Goal: Information Seeking & Learning: Find contact information

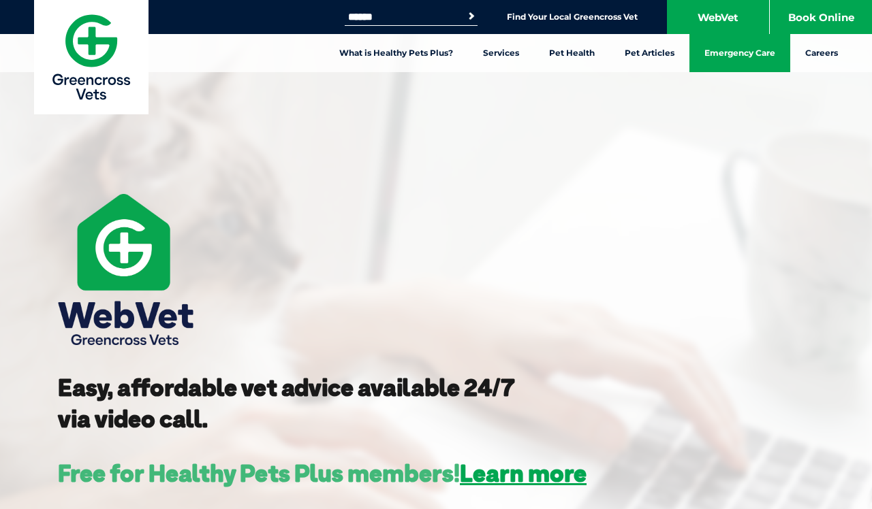
click at [749, 53] on link "Emergency Care" at bounding box center [739, 53] width 101 height 38
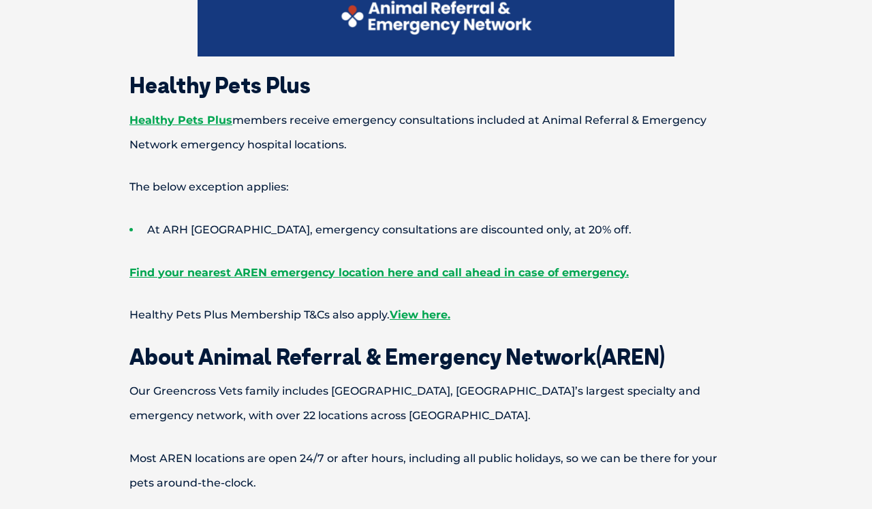
scroll to position [723, 0]
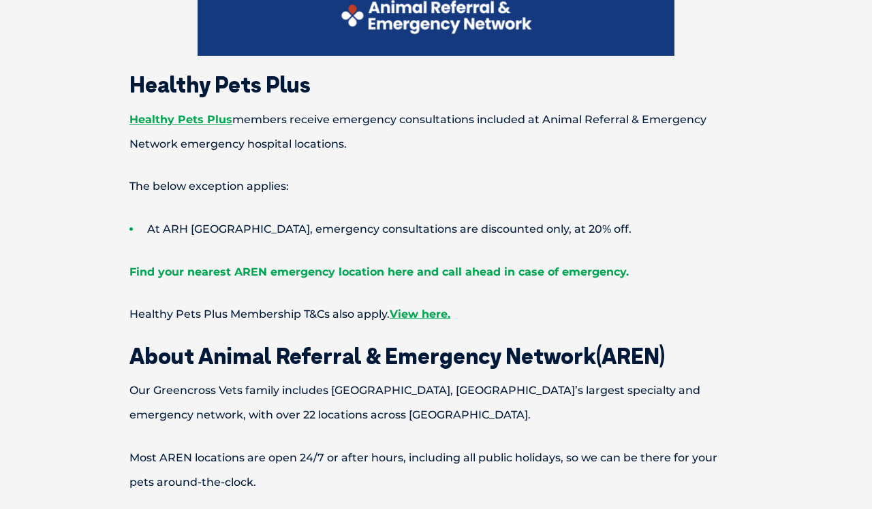
click at [313, 271] on link "Find your nearest AREN emergency location here and call ahead in case of emerge…" at bounding box center [378, 272] width 499 height 13
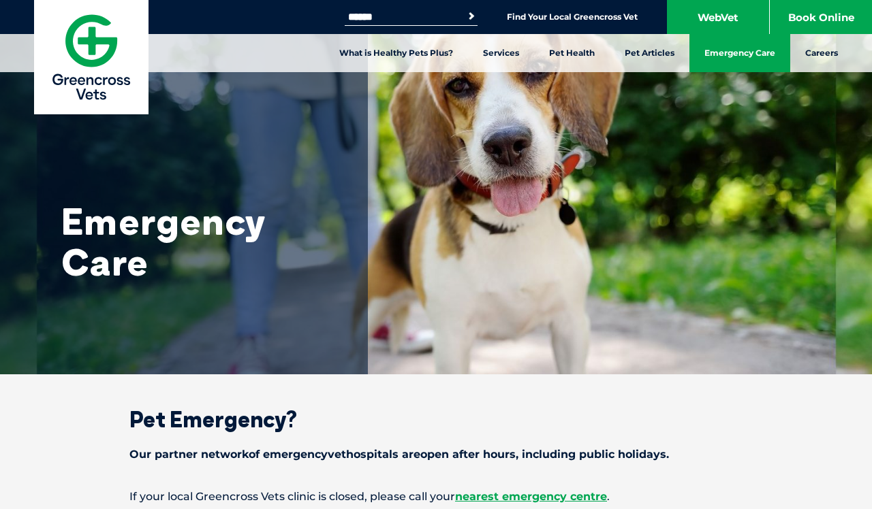
scroll to position [0, 0]
click at [712, 13] on link "WebVet" at bounding box center [718, 17] width 102 height 34
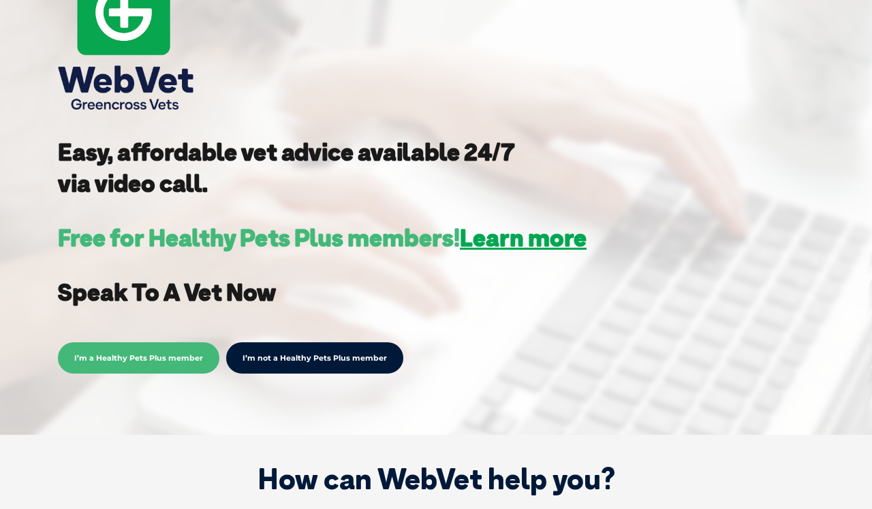
scroll to position [242, 0]
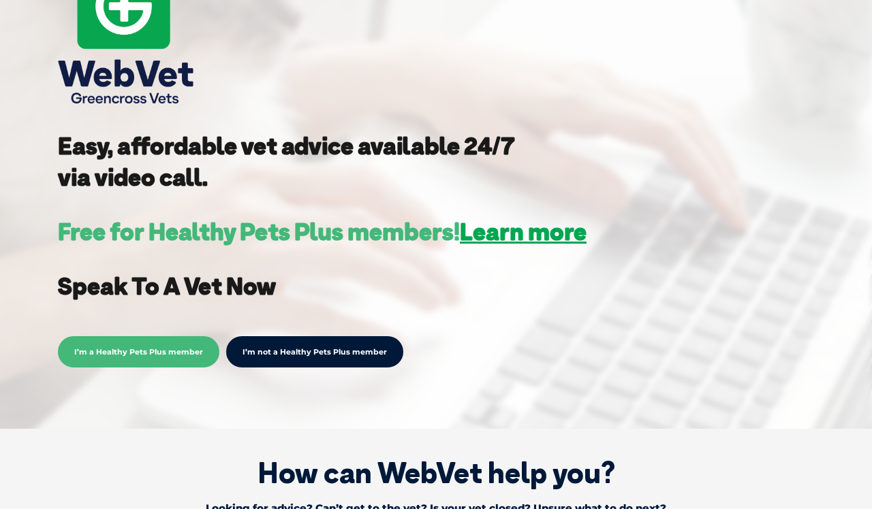
click at [174, 347] on span "I’m a Healthy Pets Plus member" at bounding box center [138, 351] width 161 height 31
